Goal: Information Seeking & Learning: Learn about a topic

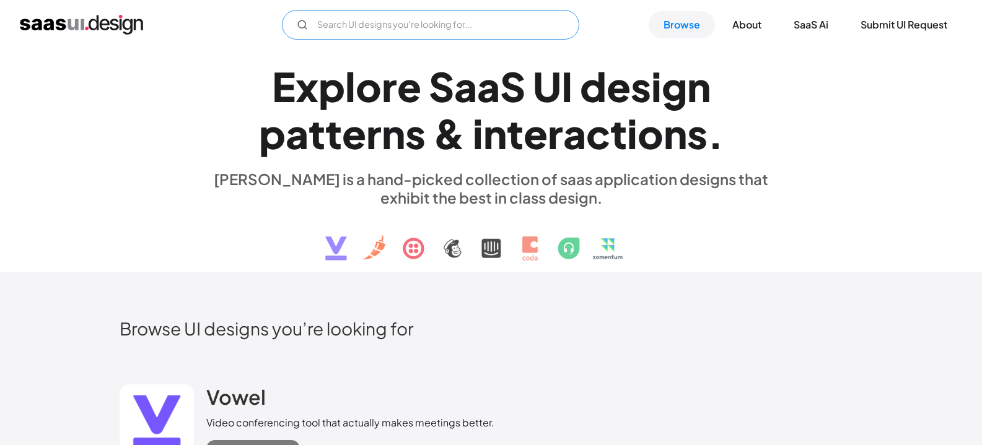
drag, startPoint x: 514, startPoint y: 25, endPoint x: 506, endPoint y: 28, distance: 8.6
click at [514, 25] on input "Email Form" at bounding box center [430, 25] width 297 height 30
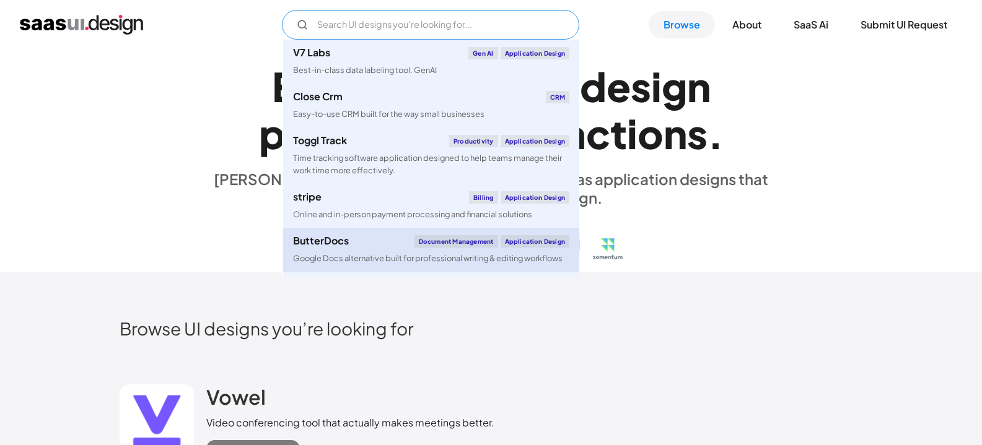
click at [446, 245] on div "Document Management" at bounding box center [456, 241] width 84 height 12
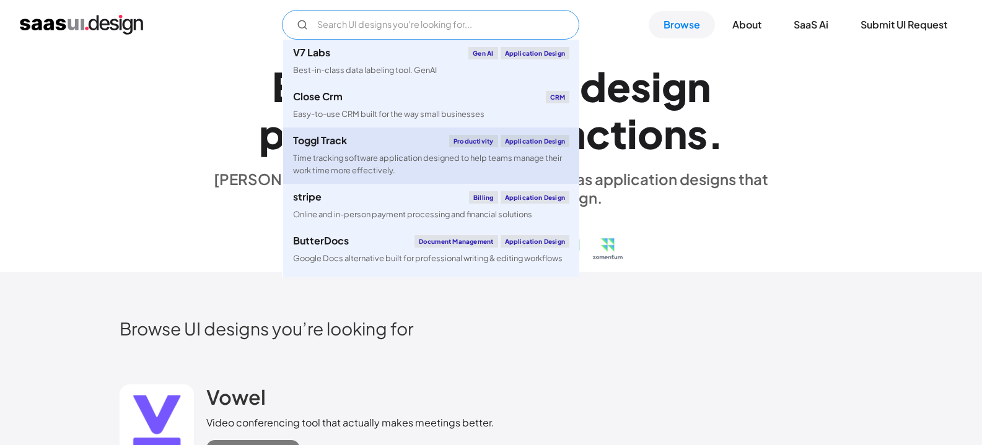
scroll to position [62, 0]
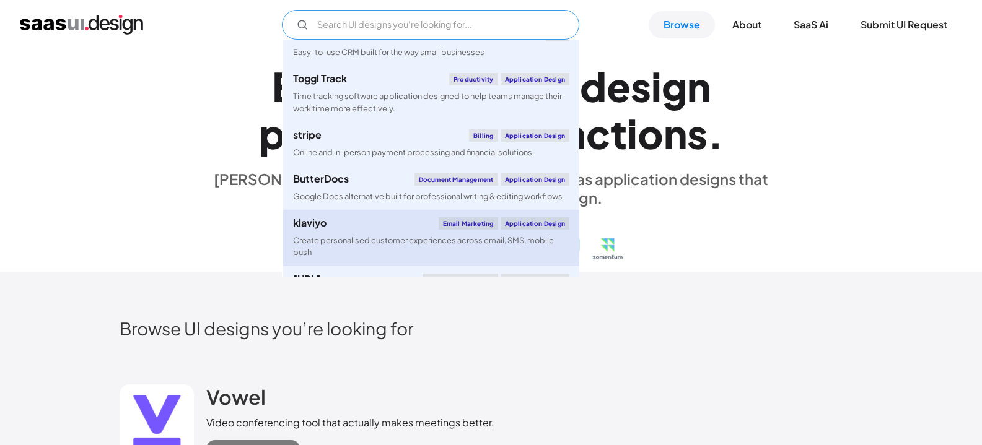
click at [398, 219] on div "klaviyo Email Marketing Application Design" at bounding box center [431, 223] width 276 height 12
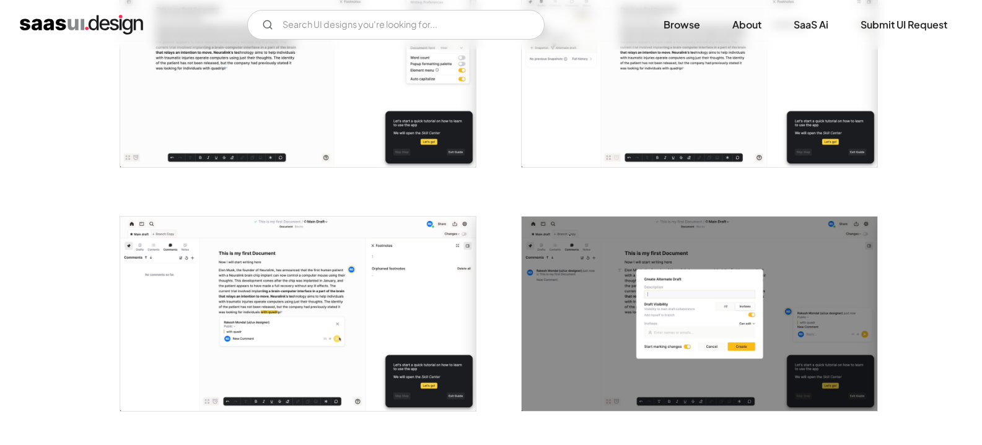
scroll to position [867, 0]
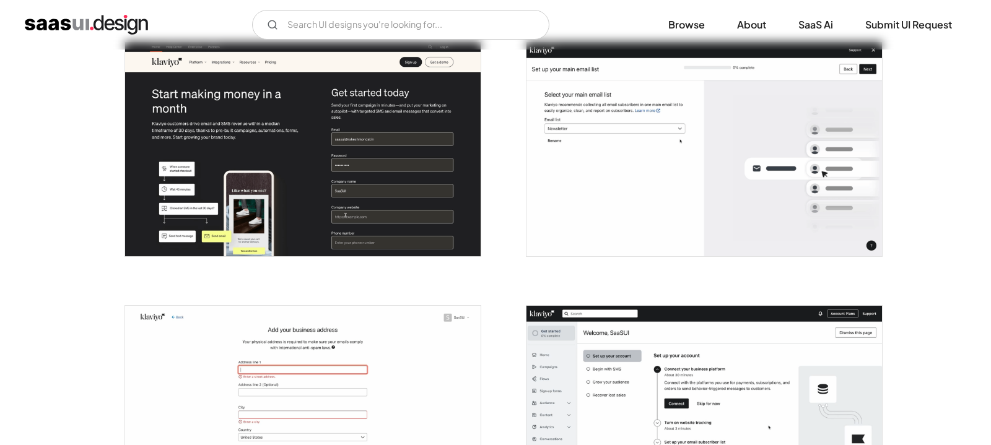
scroll to position [495, 0]
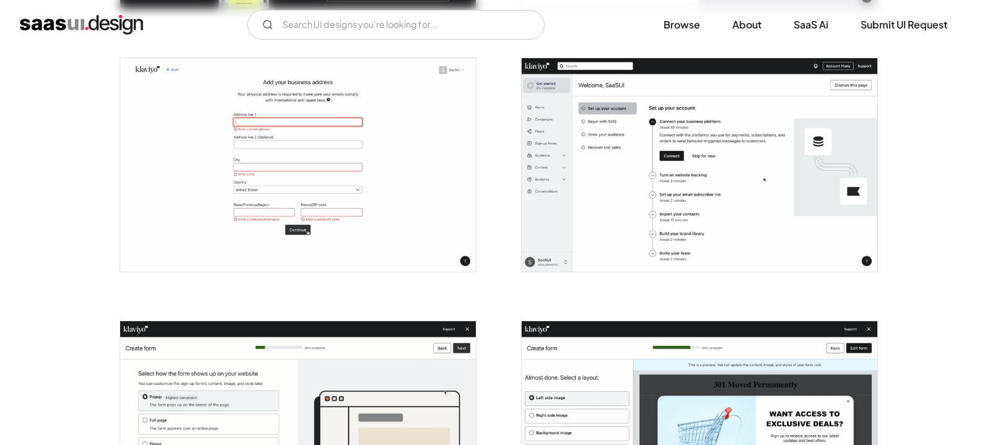
click at [679, 155] on img "open lightbox" at bounding box center [698, 165] width 355 height 214
